Goal: Task Accomplishment & Management: Manage account settings

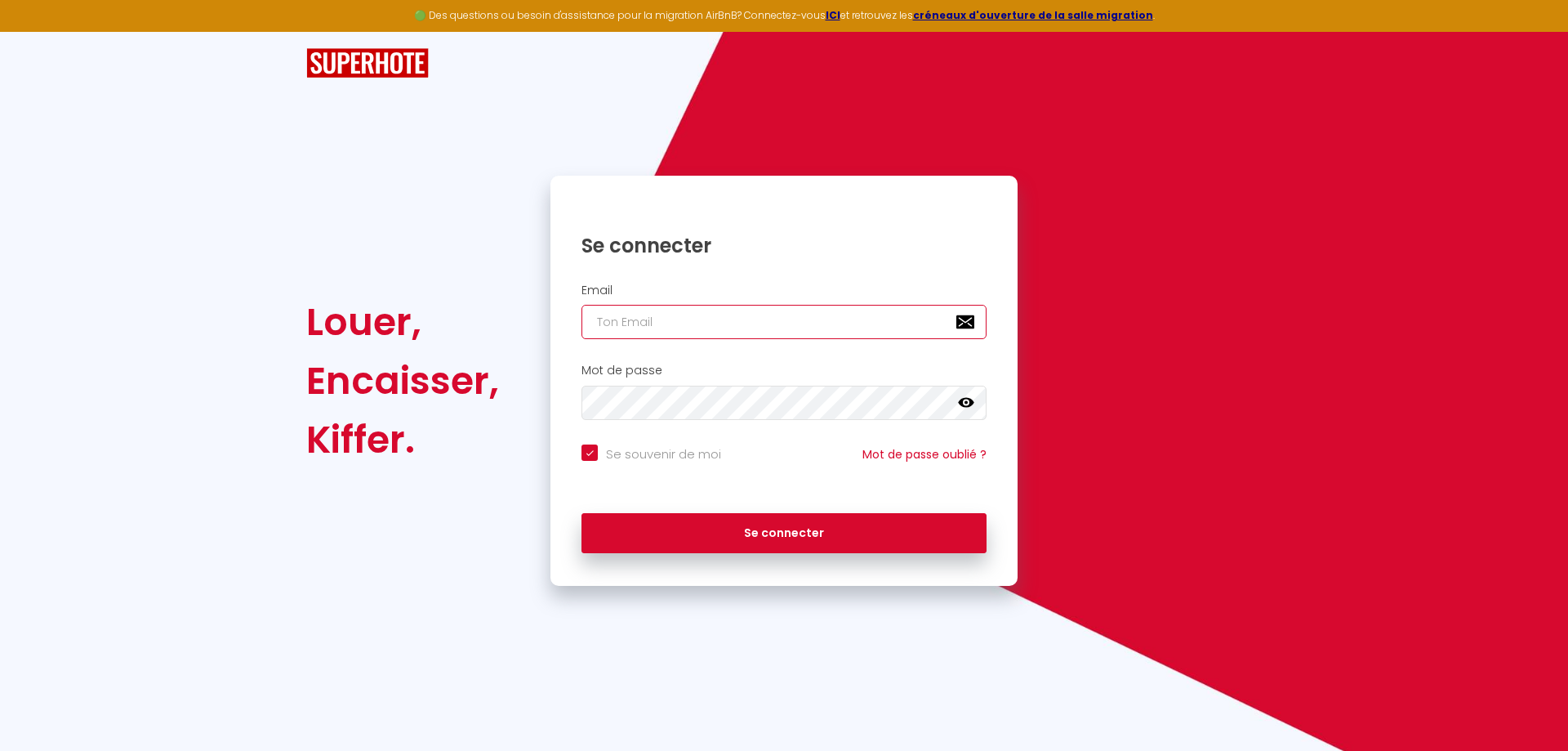
click at [684, 320] on input "email" at bounding box center [784, 322] width 405 height 35
click at [663, 326] on input "email" at bounding box center [784, 322] width 405 height 35
type input "r"
checkbox input "true"
type input "re"
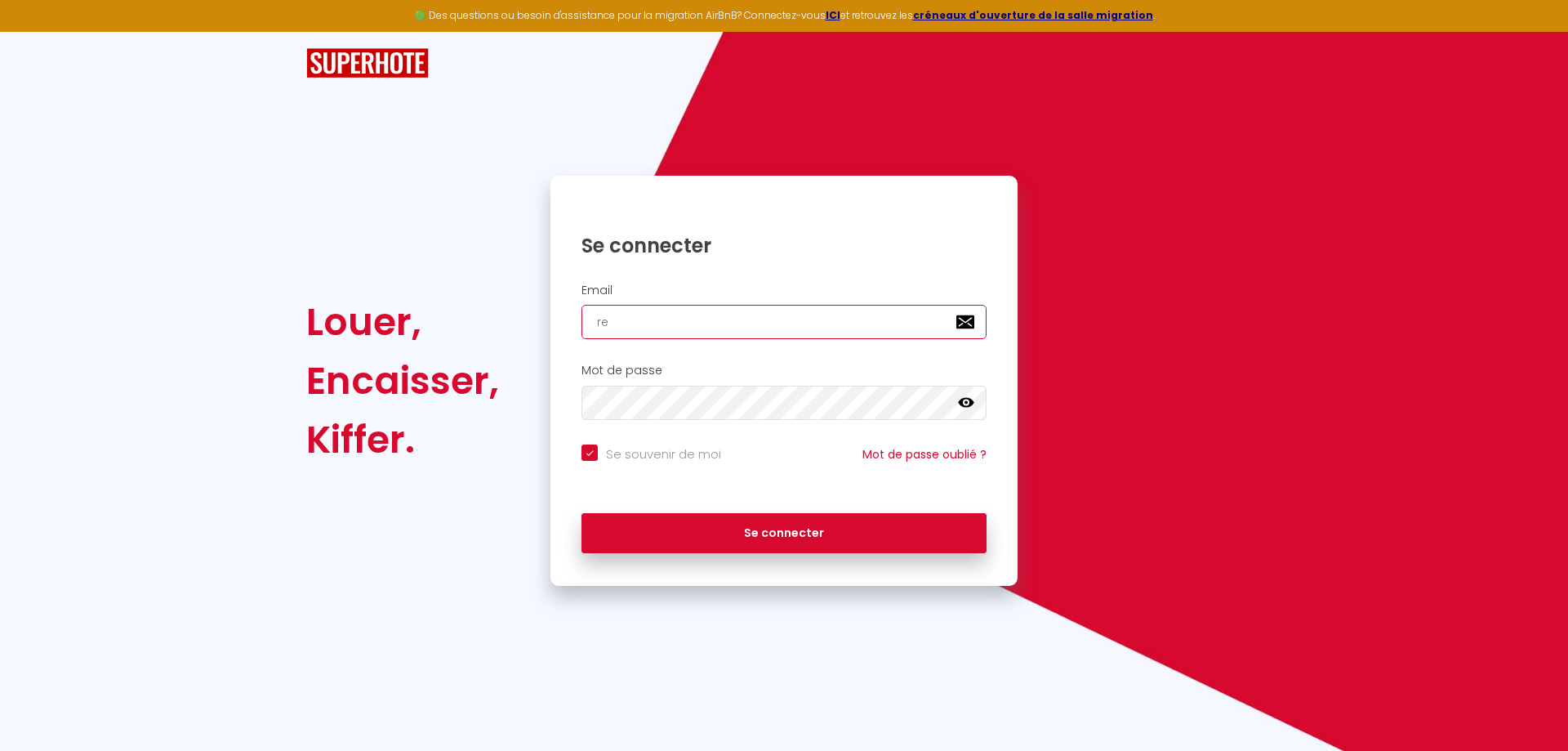
checkbox input "true"
type input "rea"
checkbox input "true"
type input "real"
checkbox input "true"
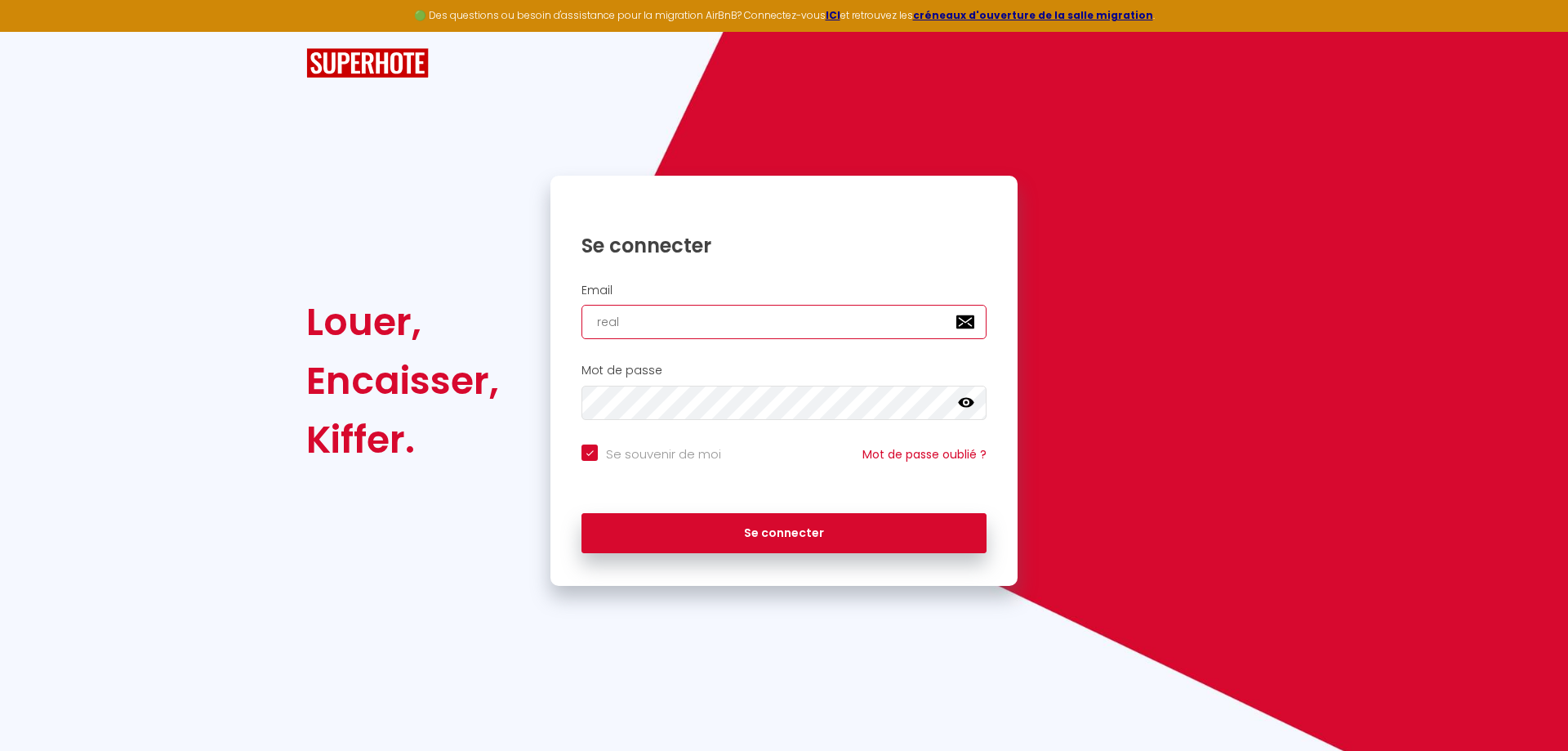
type input "reali"
checkbox input "true"
type input "realis"
checkbox input "true"
type input "realisa"
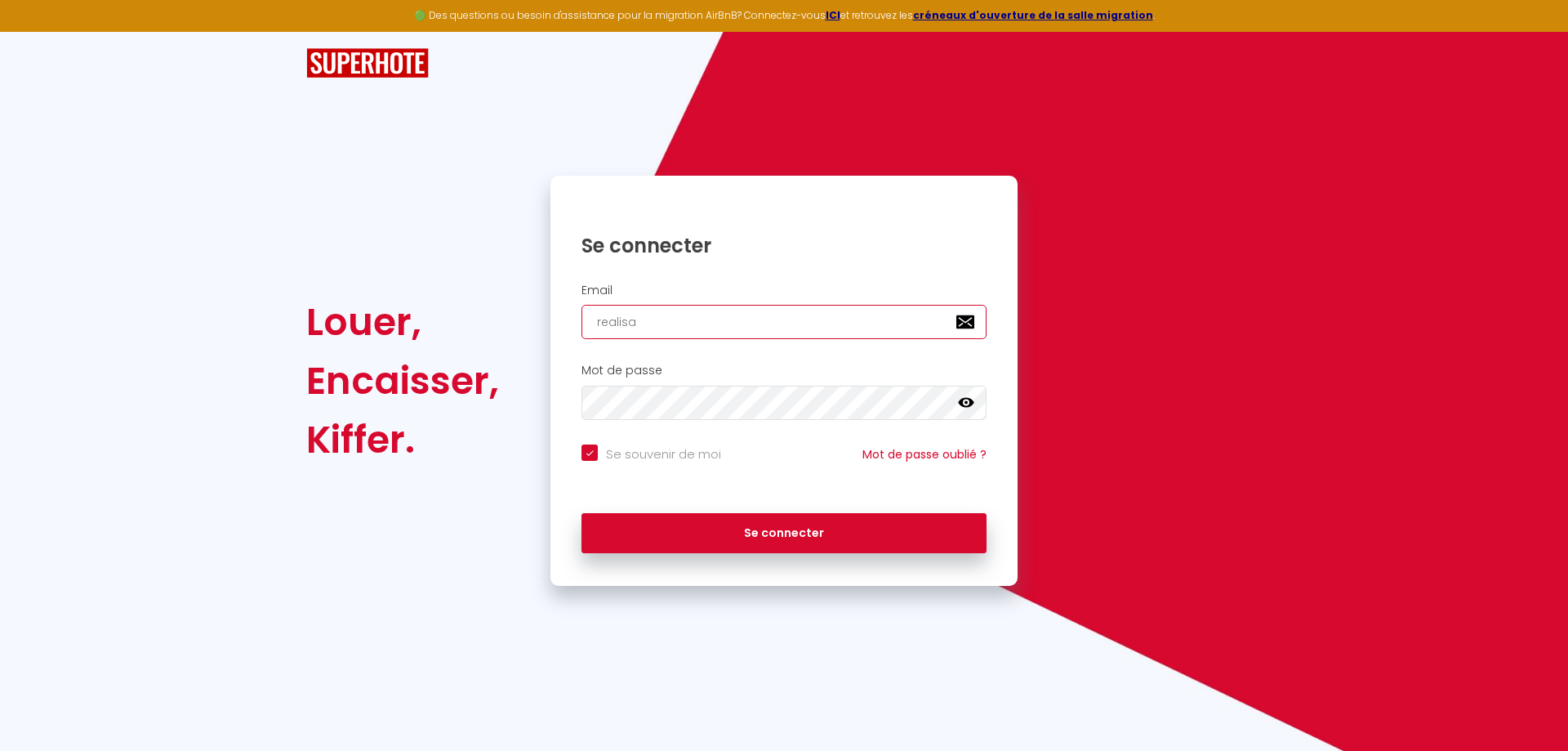
checkbox input "true"
type input "realisat"
checkbox input "true"
type input "realisati"
checkbox input "true"
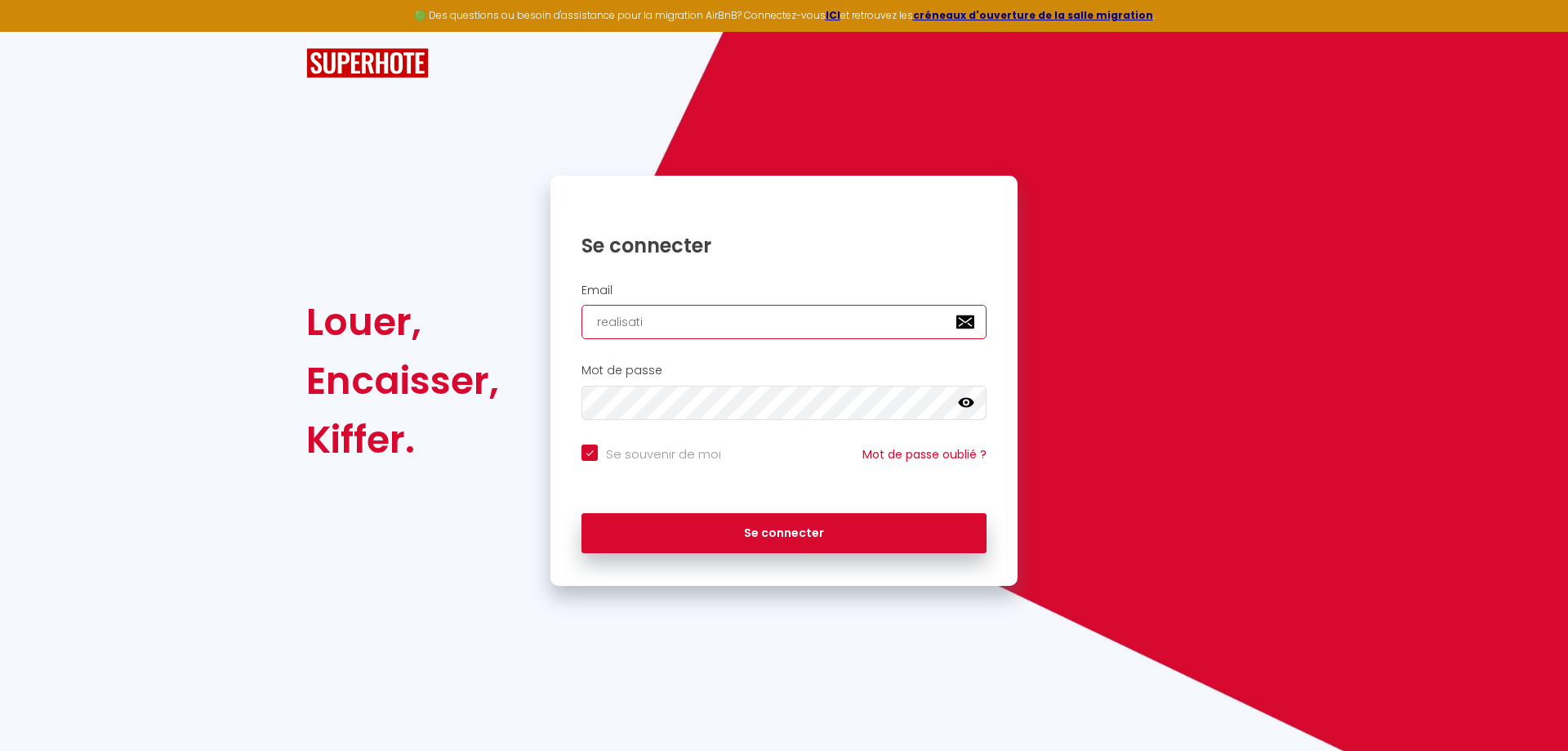
type input "realisatio"
checkbox input "true"
type input "realisation"
checkbox input "true"
type input "realisations"
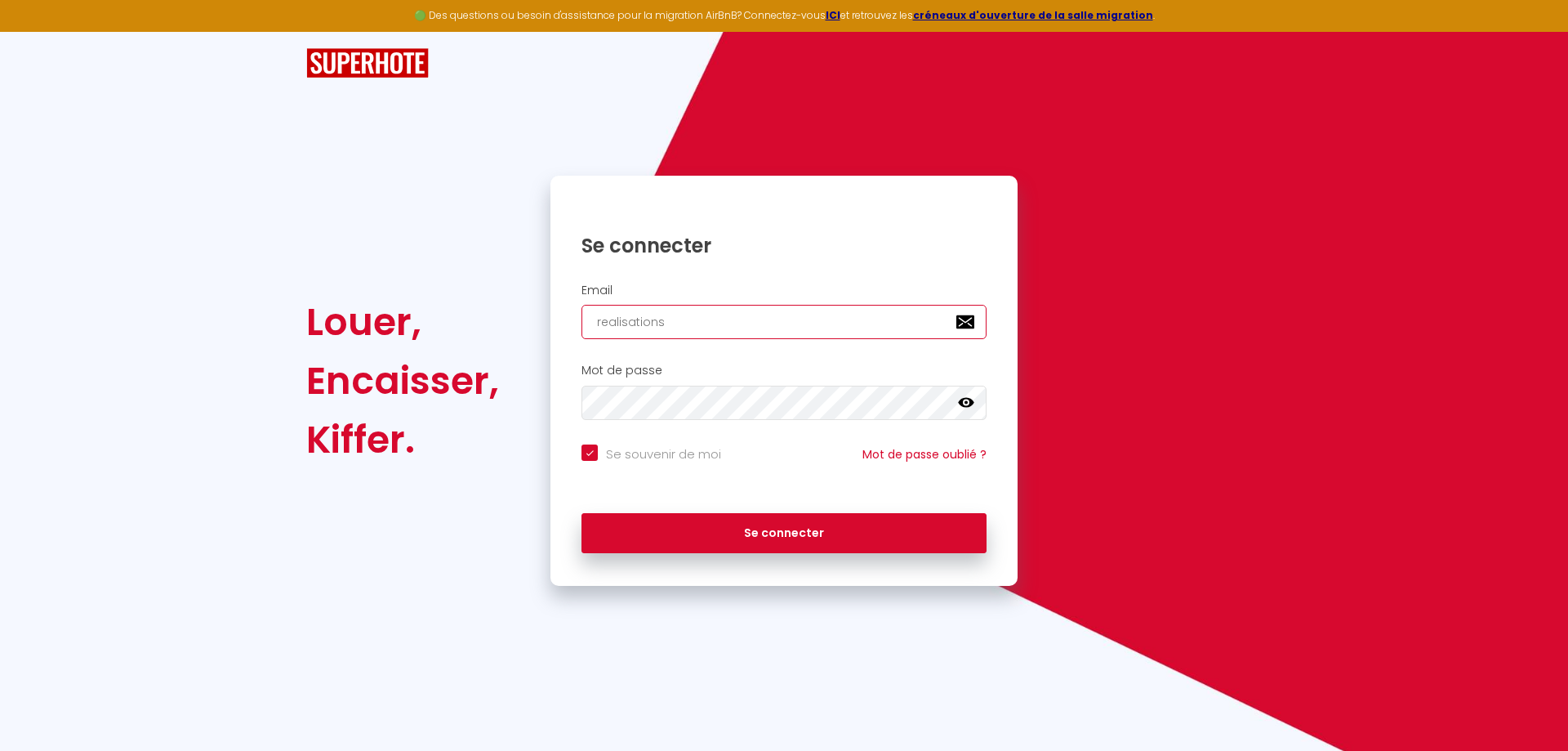
checkbox input "true"
type input "realisationsa"
checkbox input "true"
type input "realisationsan"
checkbox input "true"
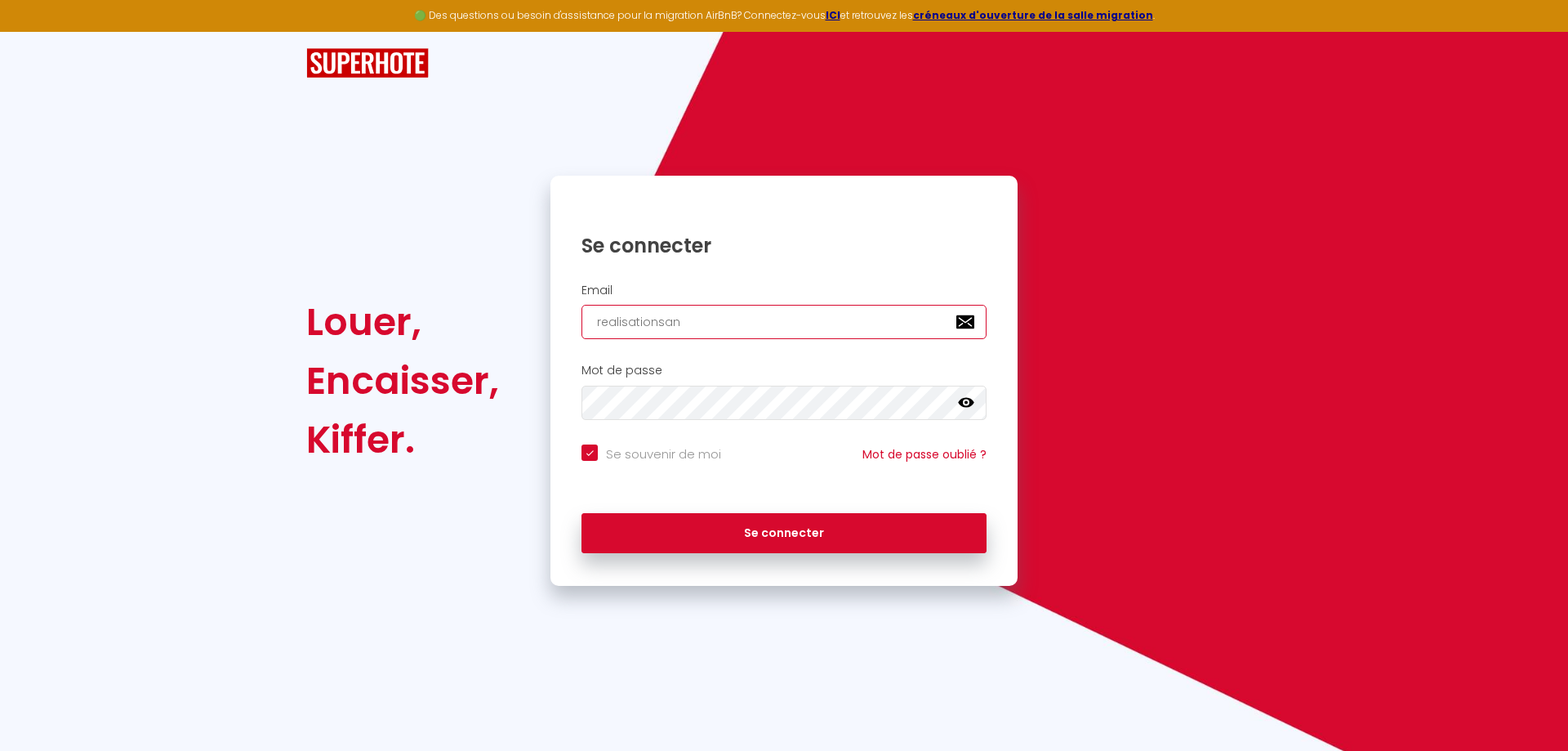
type input "realisationsant"
checkbox input "true"
type input "realisationsanto"
checkbox input "true"
type input "realisationsantoi"
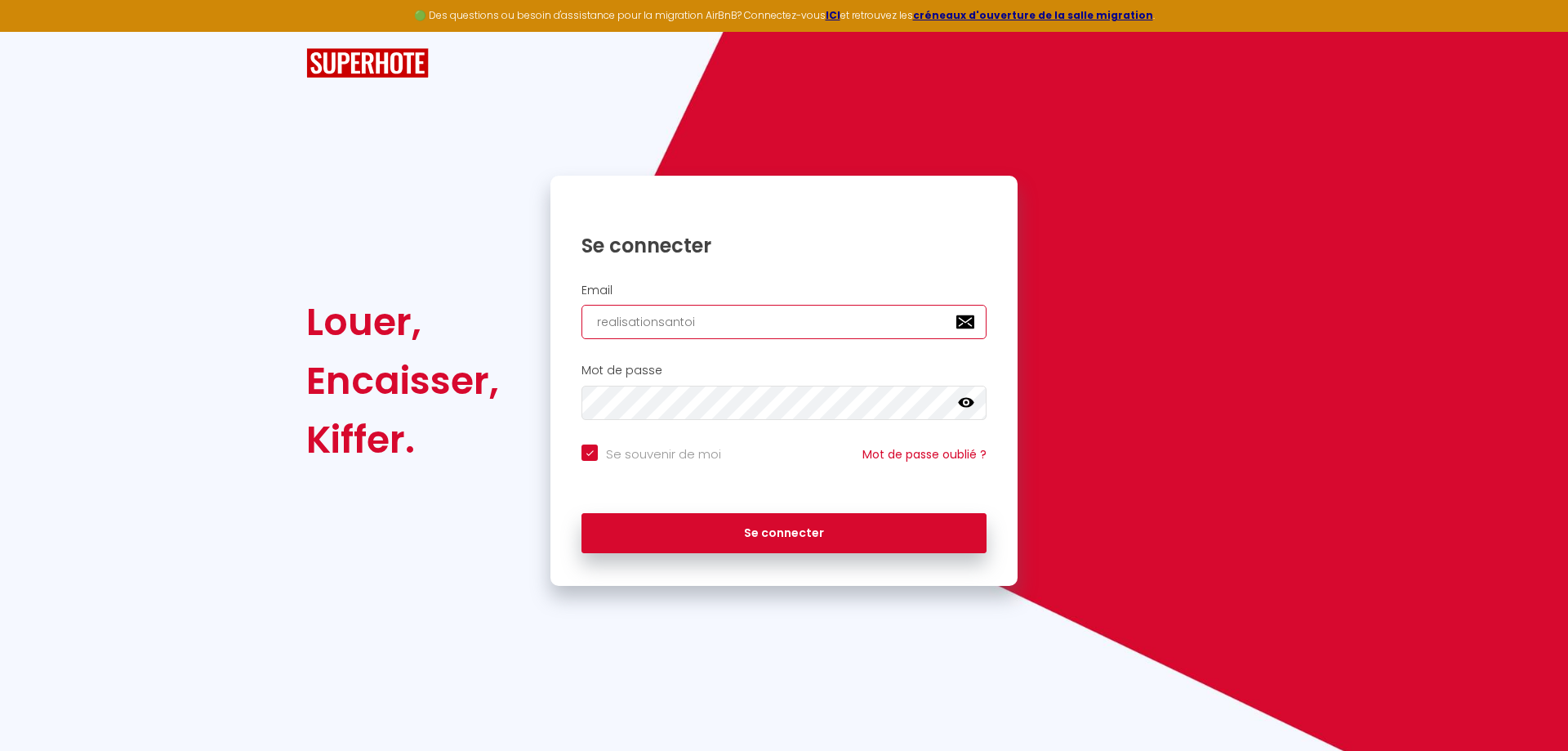
checkbox input "true"
type input "realisationsantoin"
checkbox input "true"
type input "realisationsantoine"
checkbox input "true"
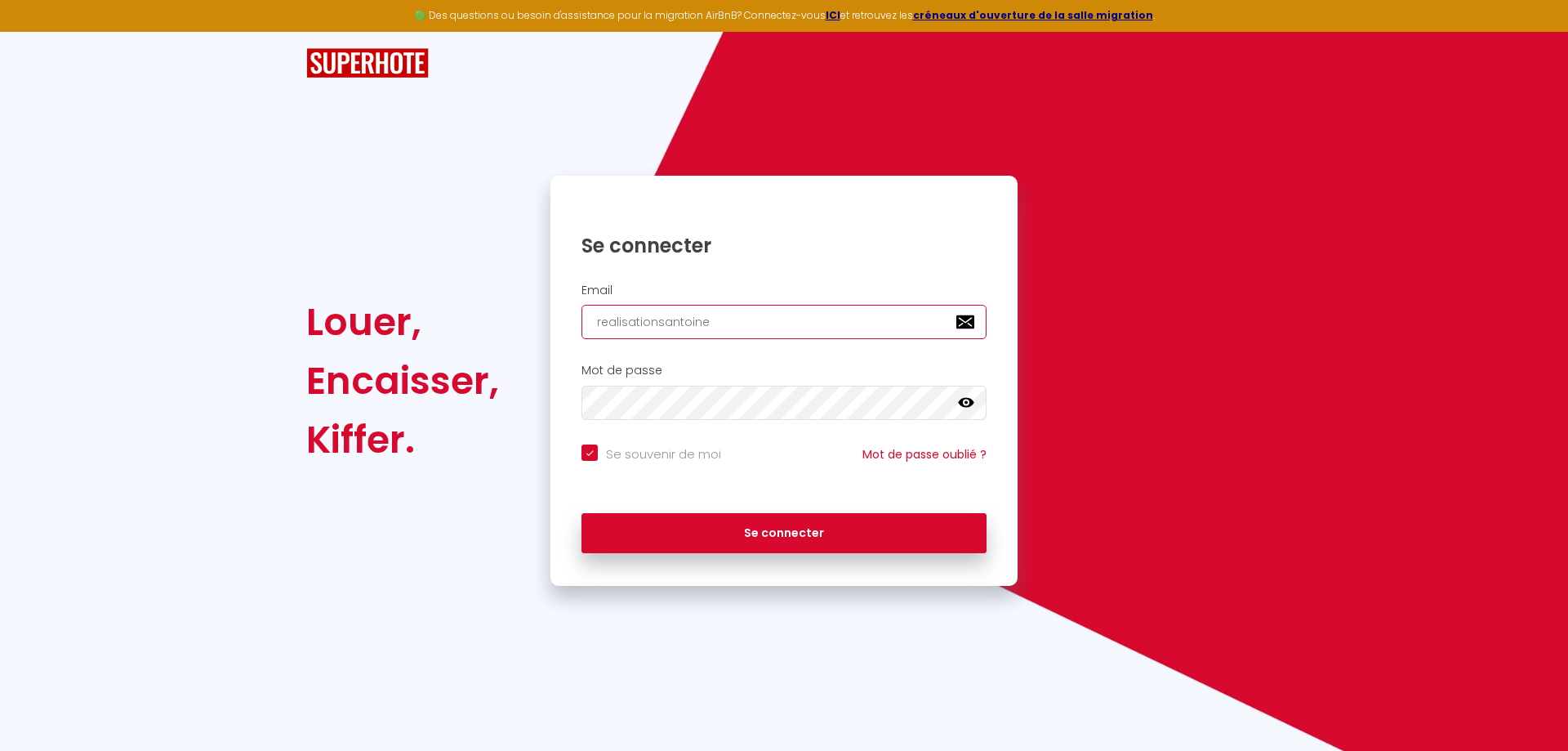
type input "realisationsantoinec"
checkbox input "true"
type input "realisationsantoineca"
checkbox input "true"
type input "realisationsantoinecap"
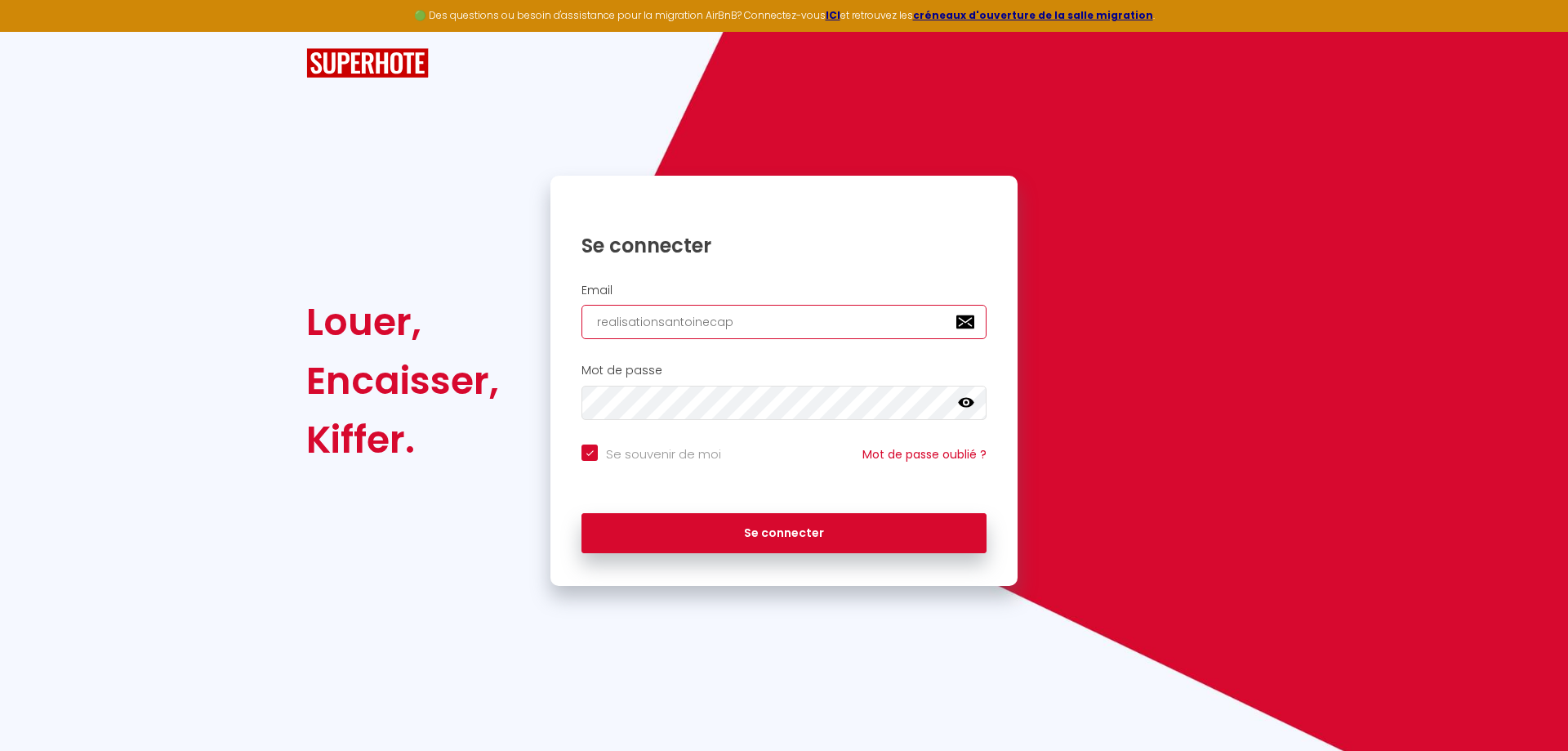
checkbox input "true"
type input "realisationsantoinecape"
checkbox input "true"
type input "realisationsantoinecapel"
checkbox input "true"
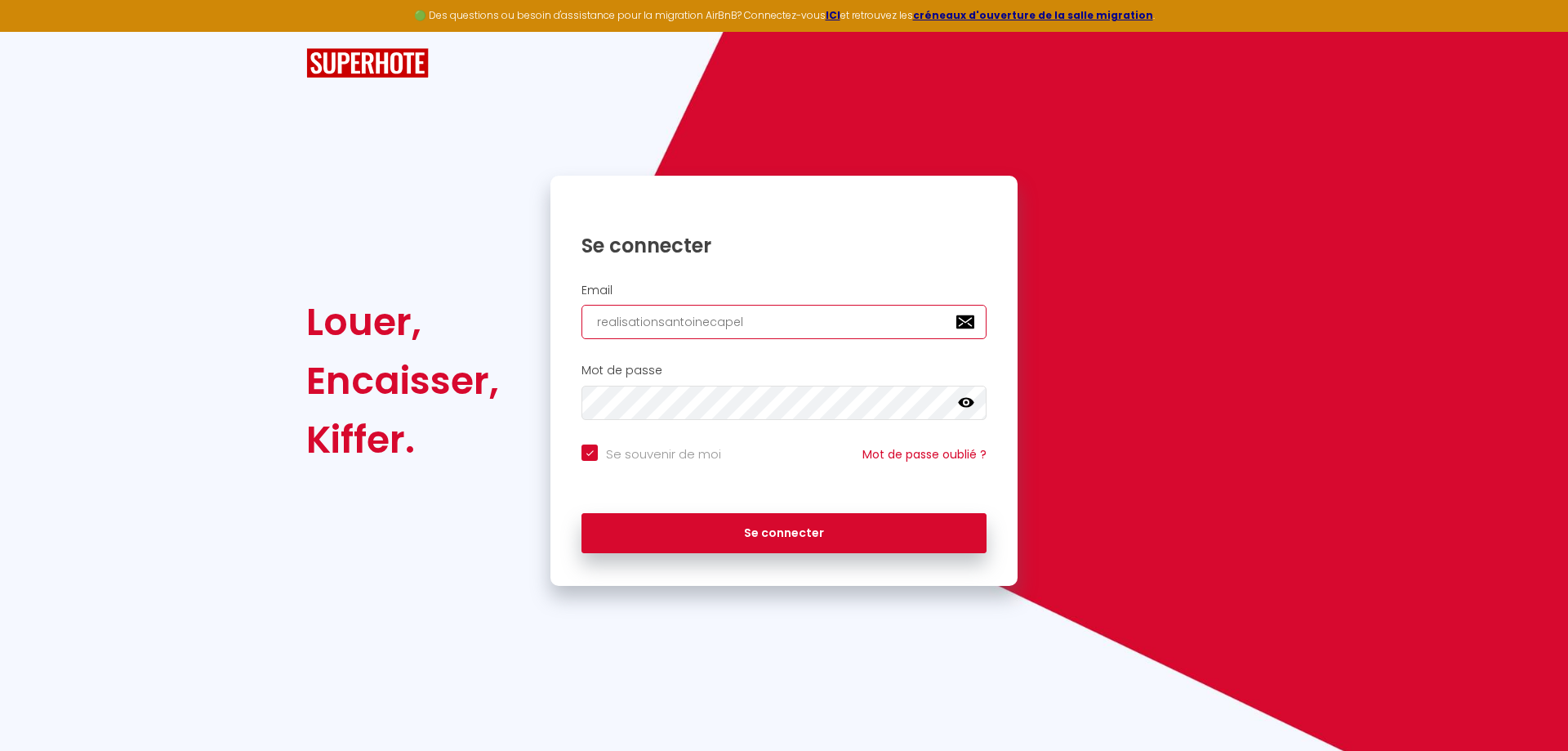
type input "realisationsantoinecapela"
checkbox input "true"
type input "realisationsantoinecapela@"
checkbox input "true"
type input "realisationsantoinecapela@g"
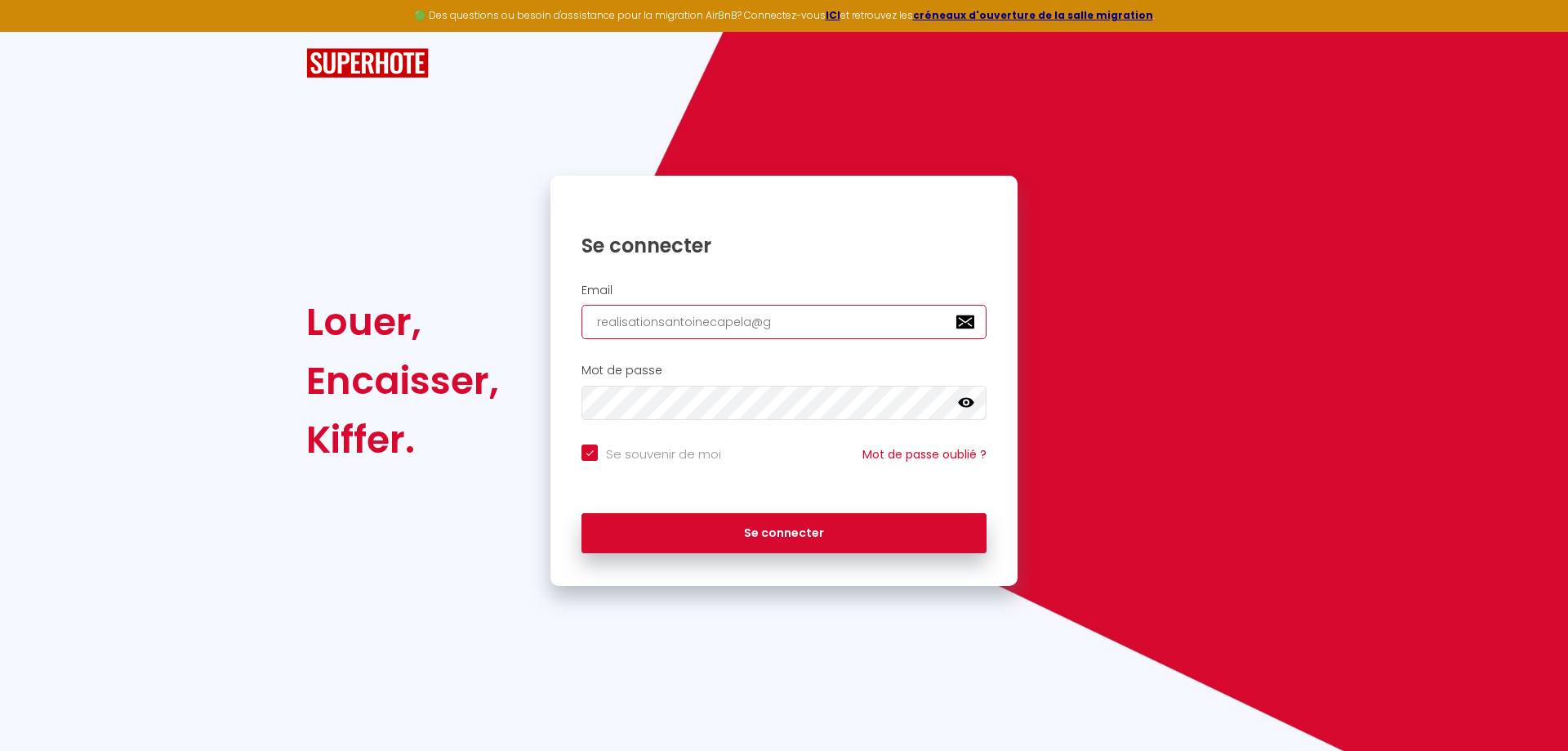
checkbox input "true"
type input "realisationsantoinecapela@gm"
checkbox input "true"
type input "realisationsantoinecapela@gma"
checkbox input "true"
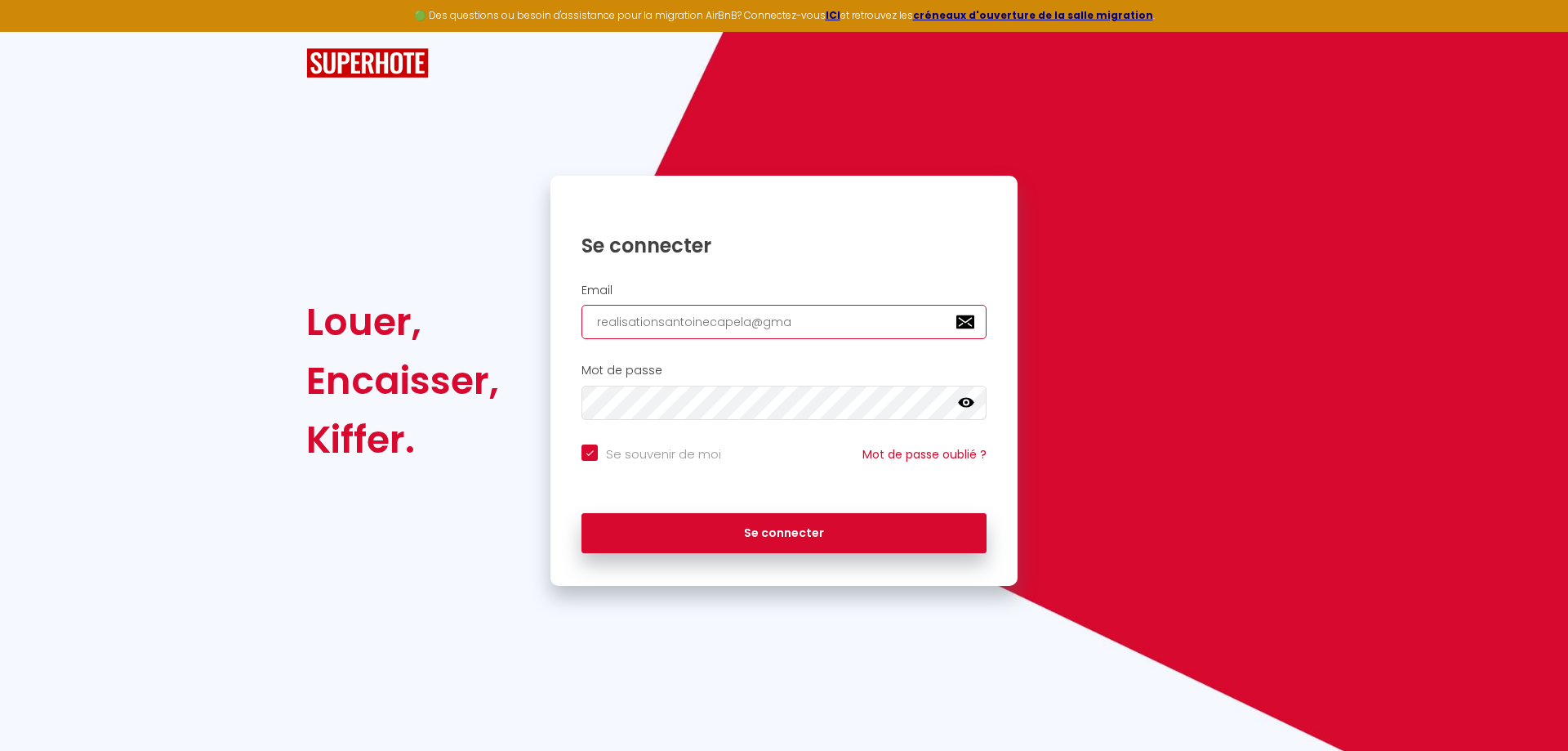
type input "realisationsantoinecapela@gmai"
checkbox input "true"
type input "realisationsantoinecapela@gmail"
checkbox input "true"
type input "realisationsantoinecapela@gmail."
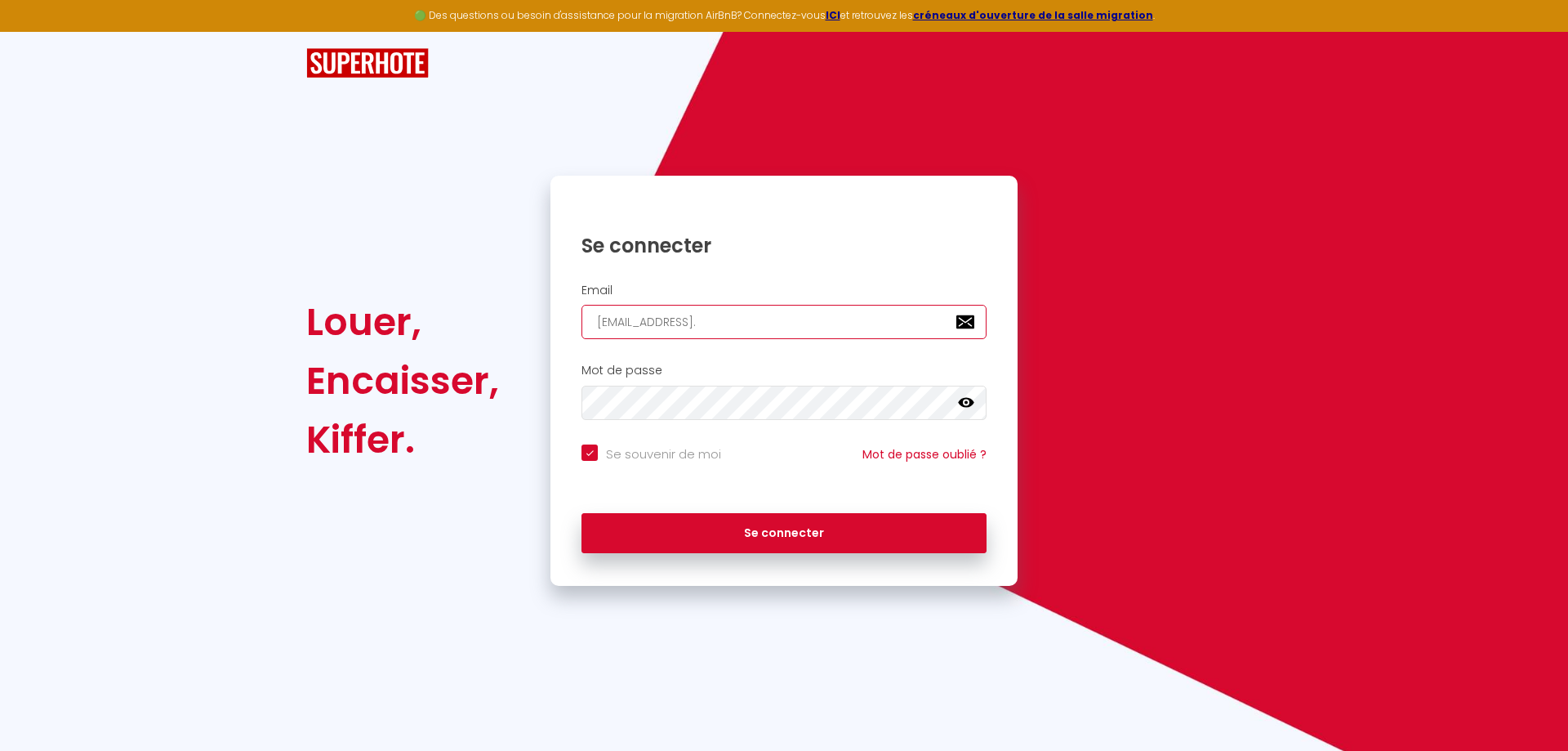
checkbox input "true"
type input "realisationsantoinecapela@gmail.c"
checkbox input "true"
type input "realisationsantoinecapela@gmail.co"
checkbox input "true"
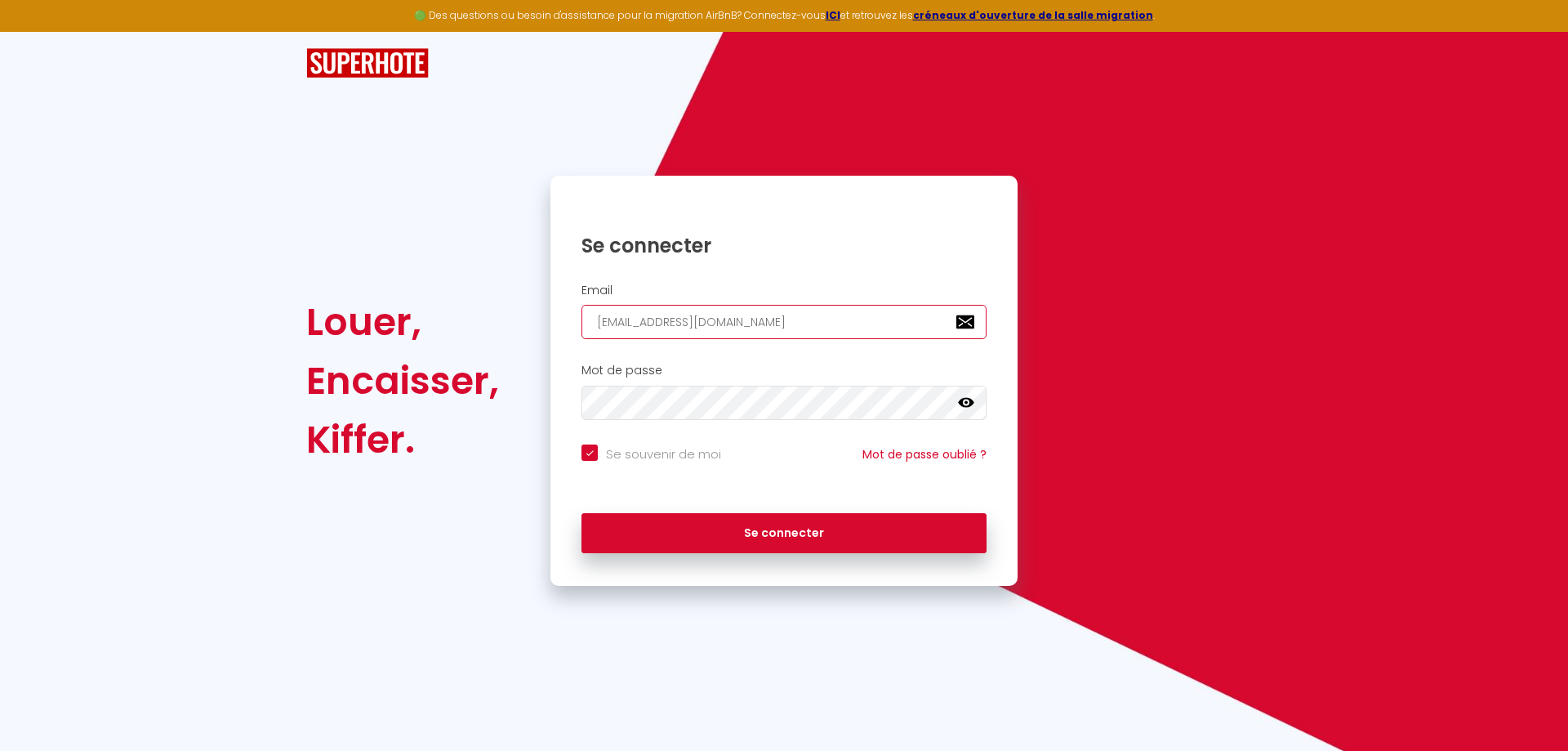
type input "[EMAIL_ADDRESS][DOMAIN_NAME]"
checkbox input "true"
type input "[EMAIL_ADDRESS][DOMAIN_NAME]"
click at [974, 403] on div at bounding box center [784, 403] width 405 height 35
click at [967, 403] on icon at bounding box center [966, 402] width 16 height 10
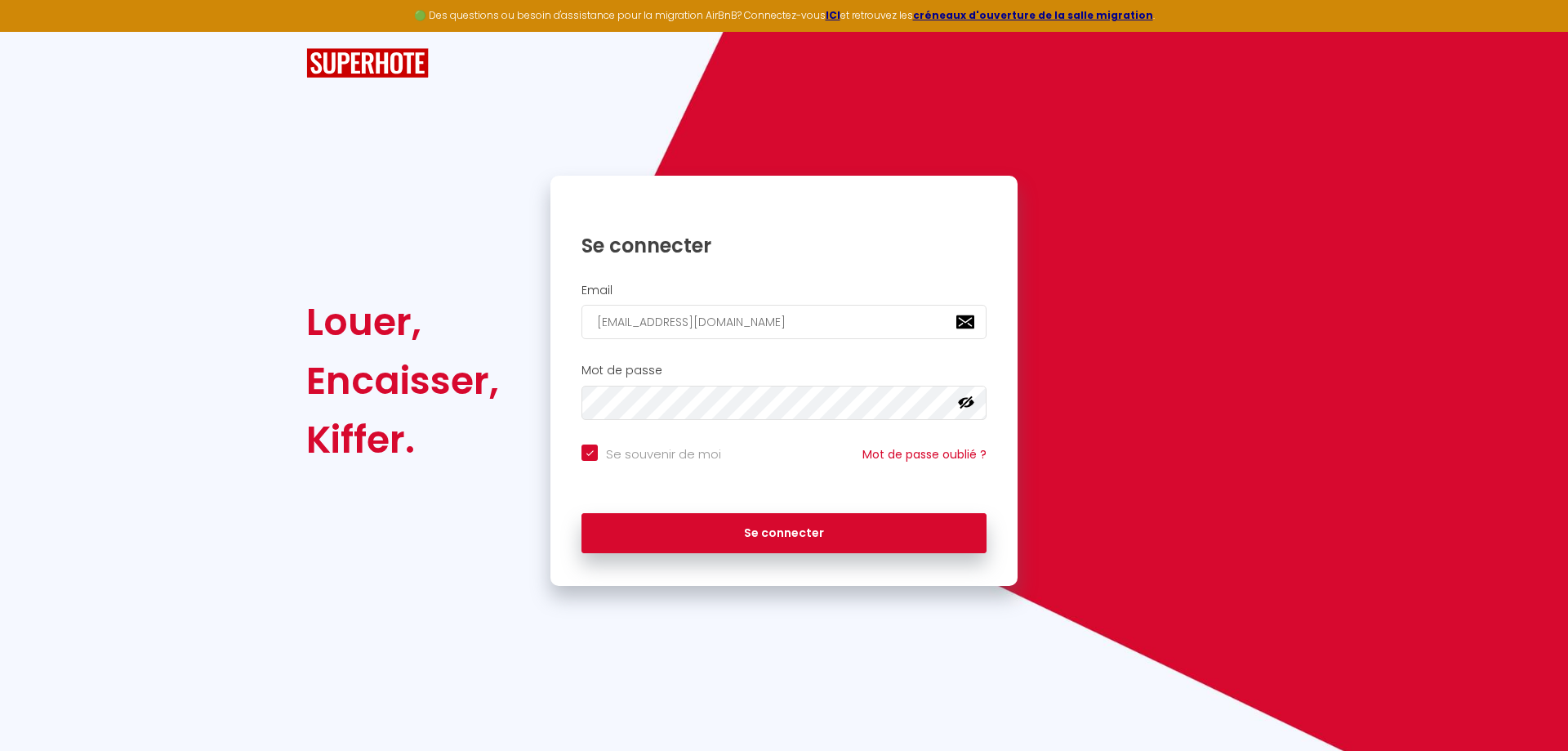
click at [574, 419] on div "Mot de passe false" at bounding box center [784, 392] width 446 height 56
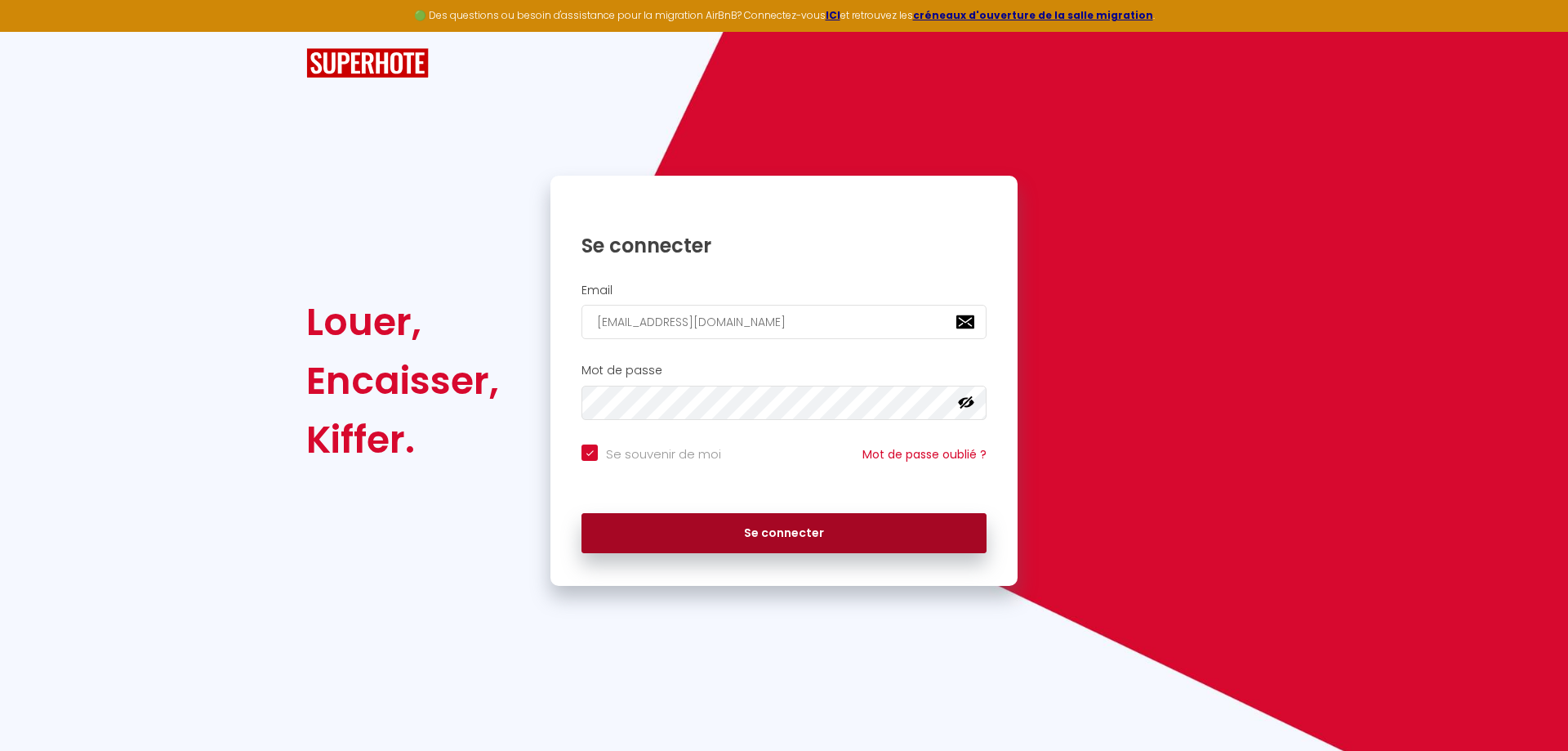
click at [709, 539] on button "Se connecter" at bounding box center [784, 533] width 405 height 41
checkbox input "true"
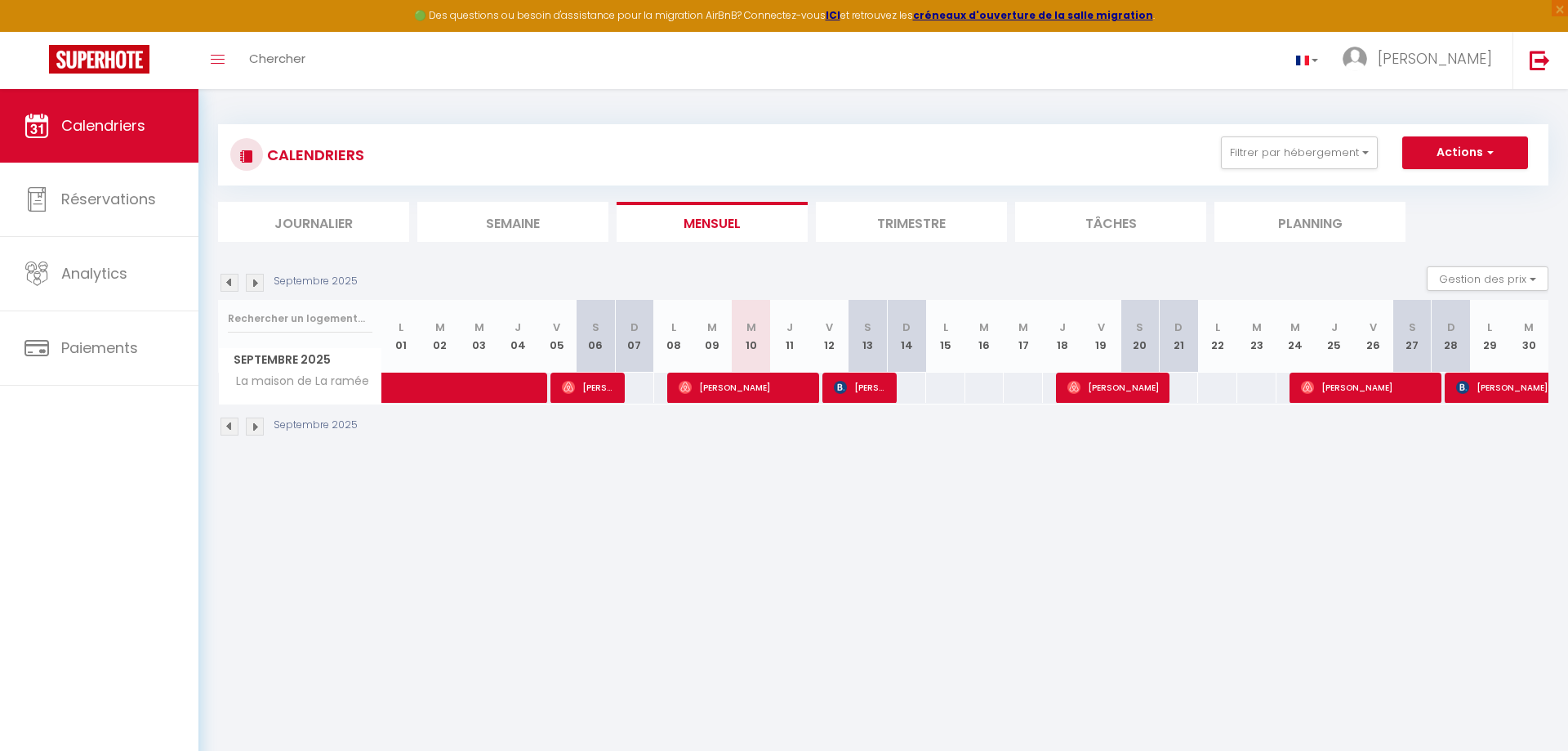
click at [886, 222] on li "Trimestre" at bounding box center [912, 221] width 191 height 40
